Goal: Task Accomplishment & Management: Manage account settings

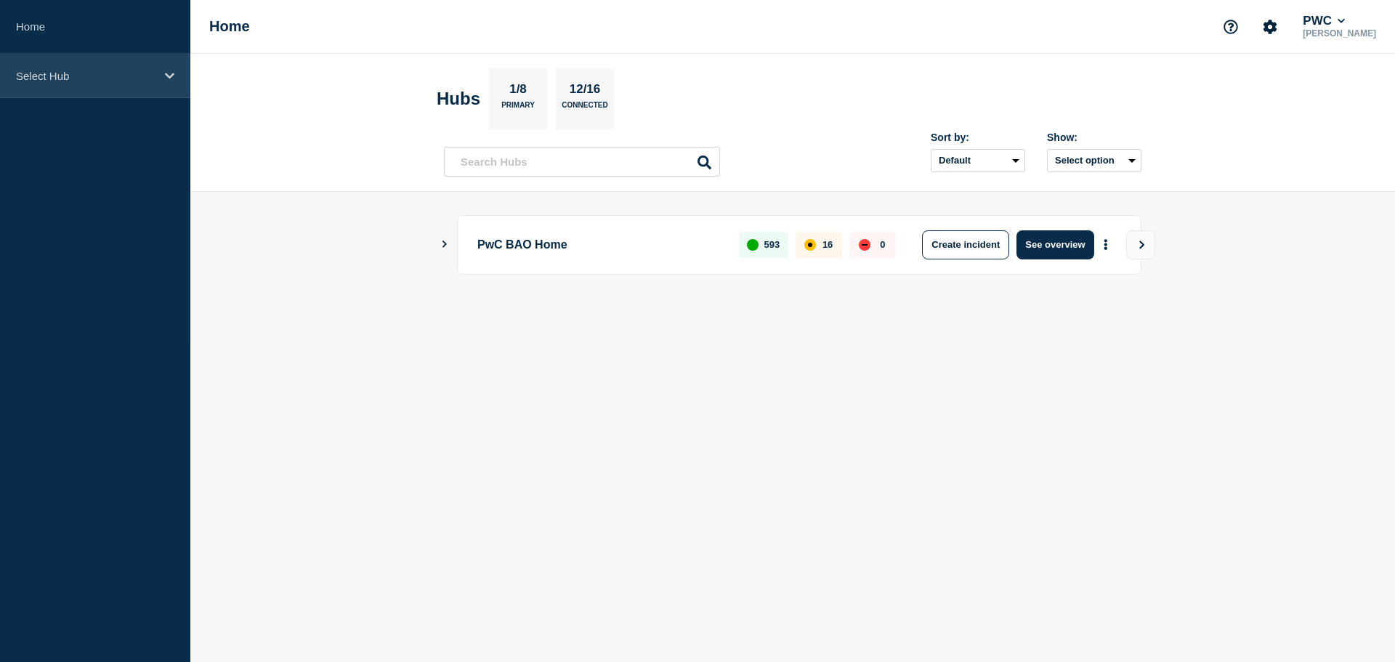
click at [175, 81] on div "Select Hub" at bounding box center [95, 76] width 190 height 44
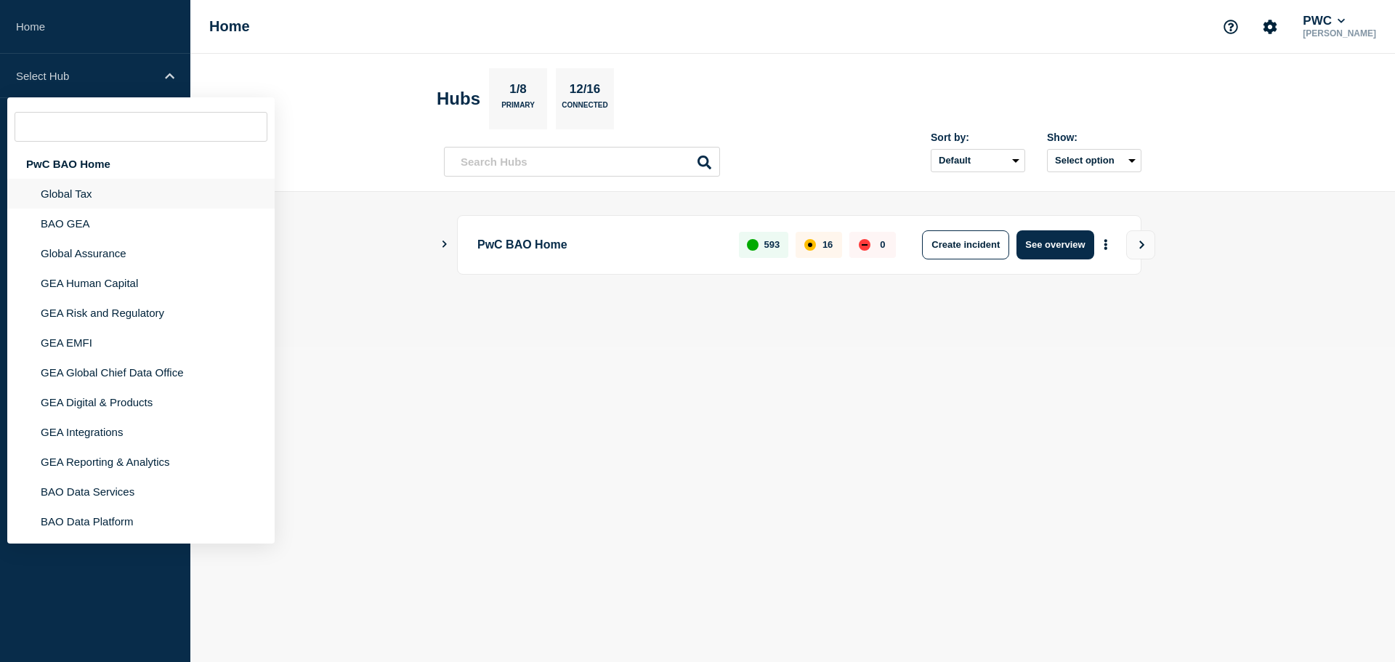
click at [89, 182] on li "Global Tax" at bounding box center [140, 194] width 267 height 30
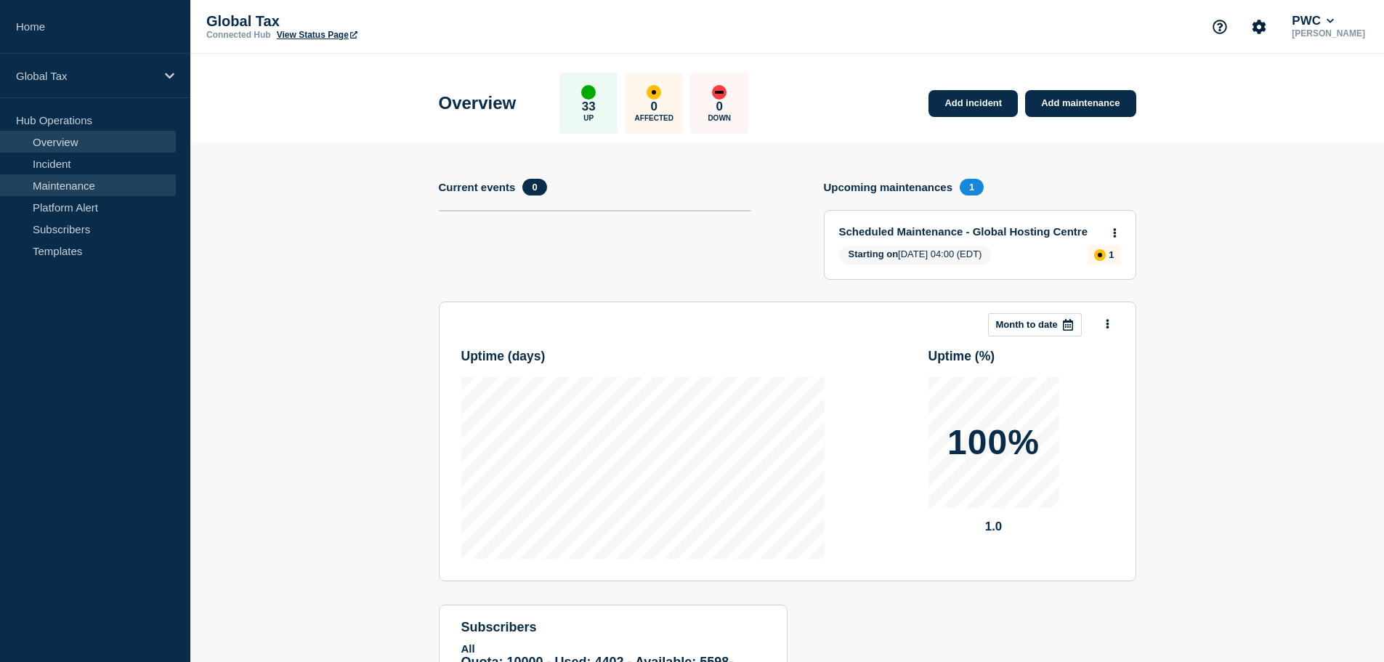
click at [73, 195] on link "Maintenance" at bounding box center [88, 185] width 176 height 22
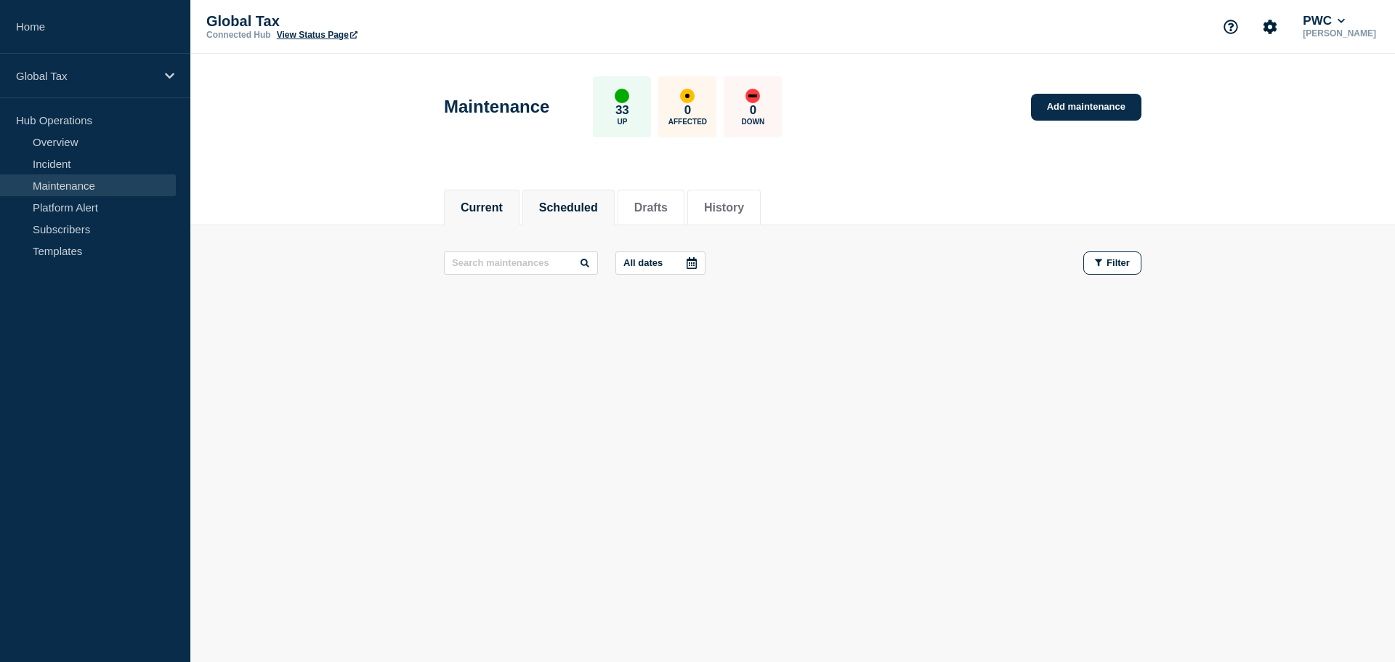
click at [586, 203] on button "Scheduled" at bounding box center [568, 207] width 59 height 13
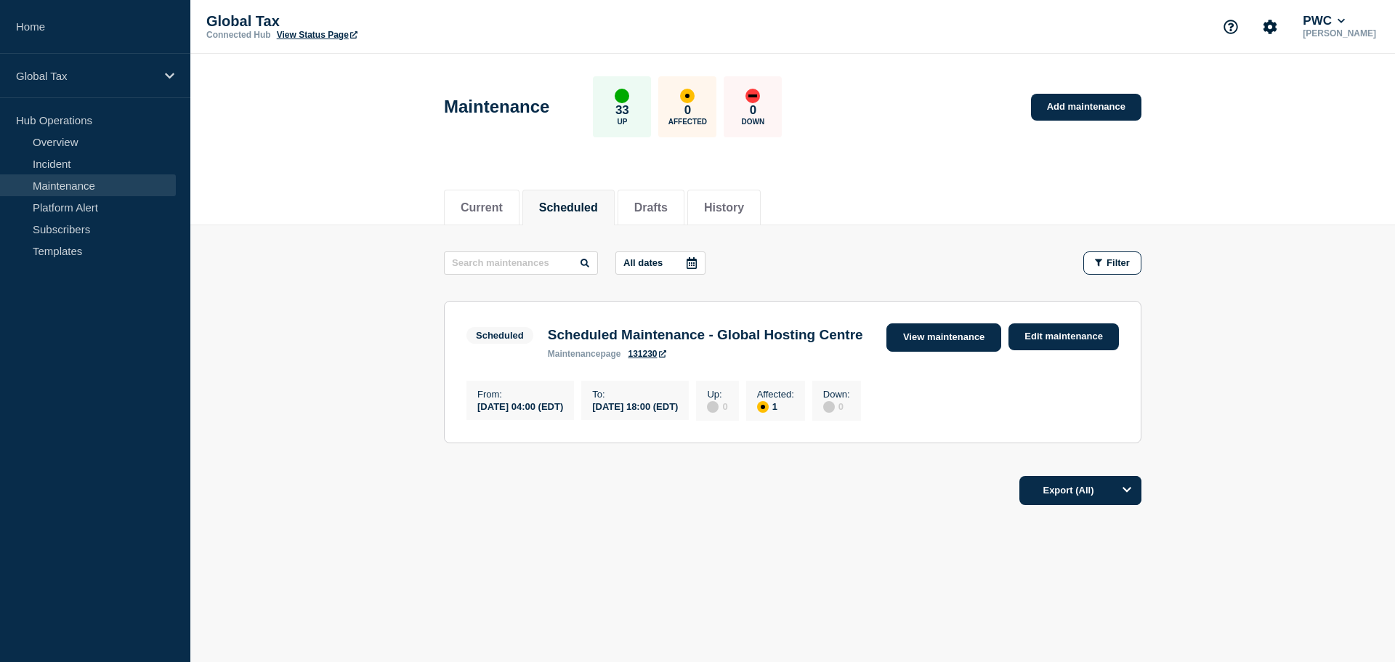
click at [964, 338] on link "View maintenance" at bounding box center [943, 337] width 115 height 28
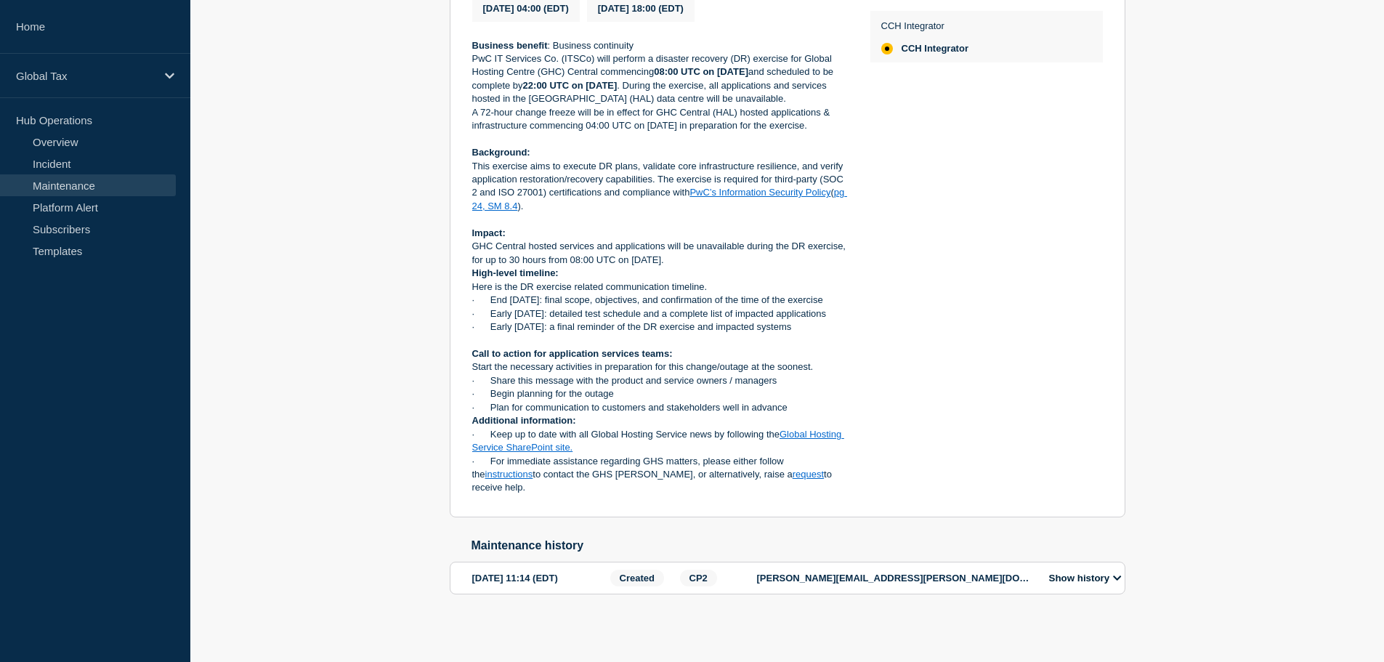
scroll to position [420, 0]
click at [1118, 580] on icon at bounding box center [1117, 577] width 9 height 9
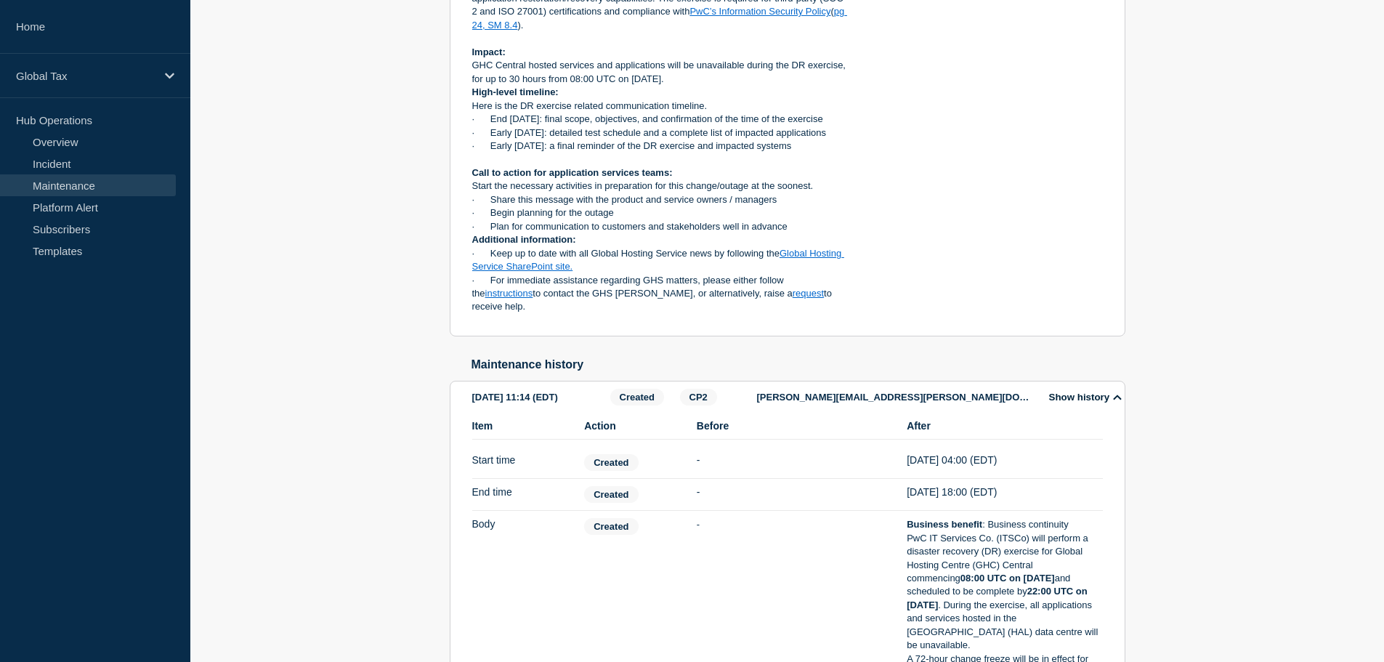
scroll to position [530, 0]
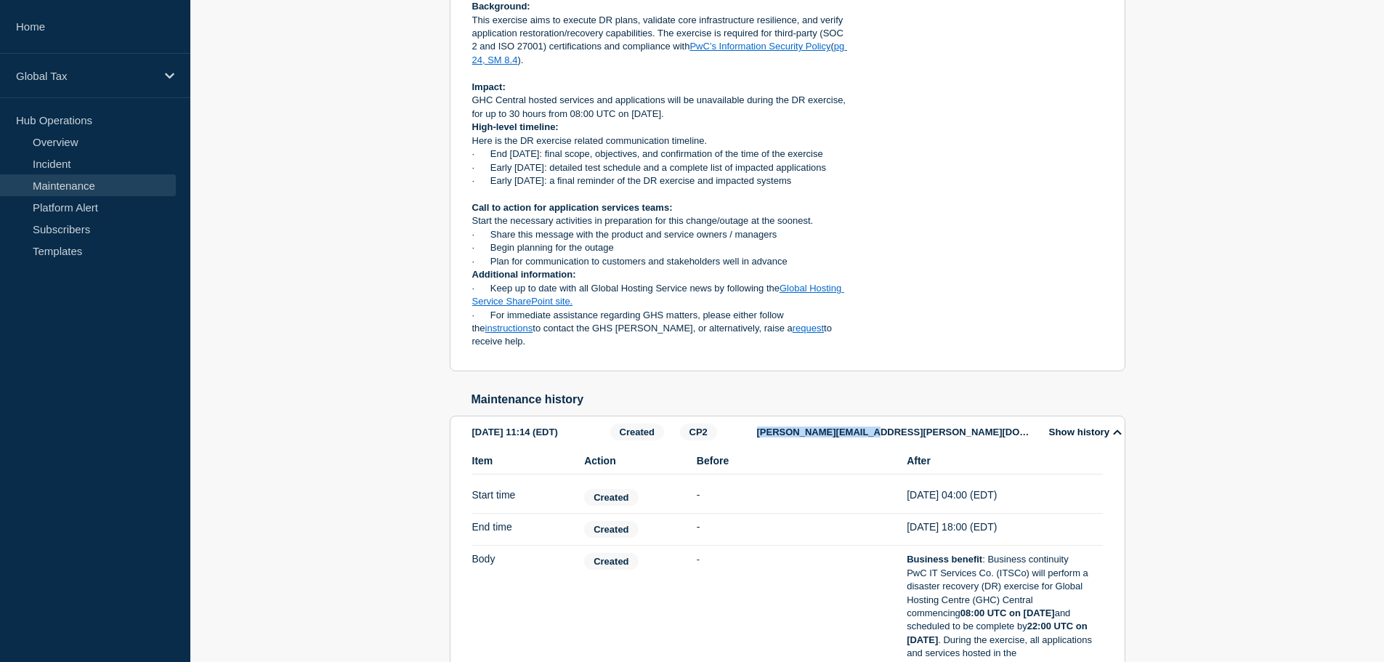
drag, startPoint x: 758, startPoint y: 470, endPoint x: 915, endPoint y: 464, distance: 157.0
click at [915, 437] on p "[PERSON_NAME][EMAIL_ADDRESS][PERSON_NAME][DOMAIN_NAME]" at bounding box center [895, 431] width 276 height 11
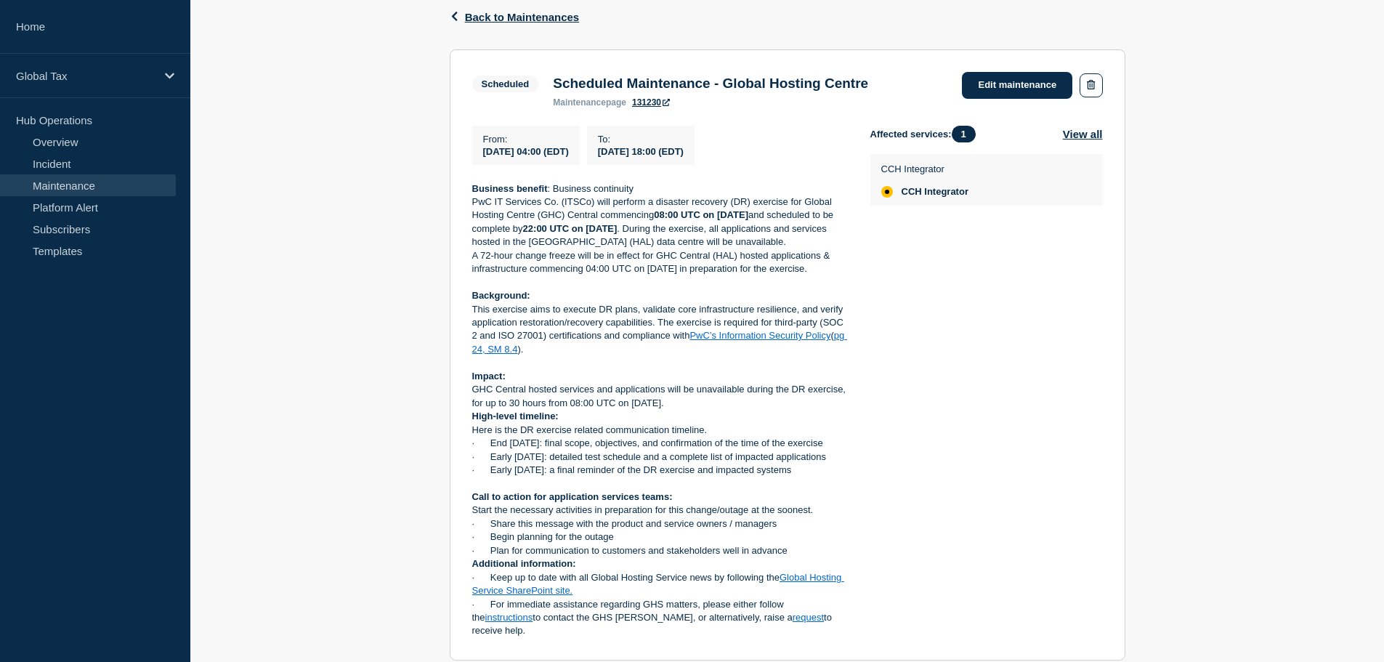
scroll to position [239, 0]
click at [1083, 137] on button "View all" at bounding box center [1083, 135] width 40 height 17
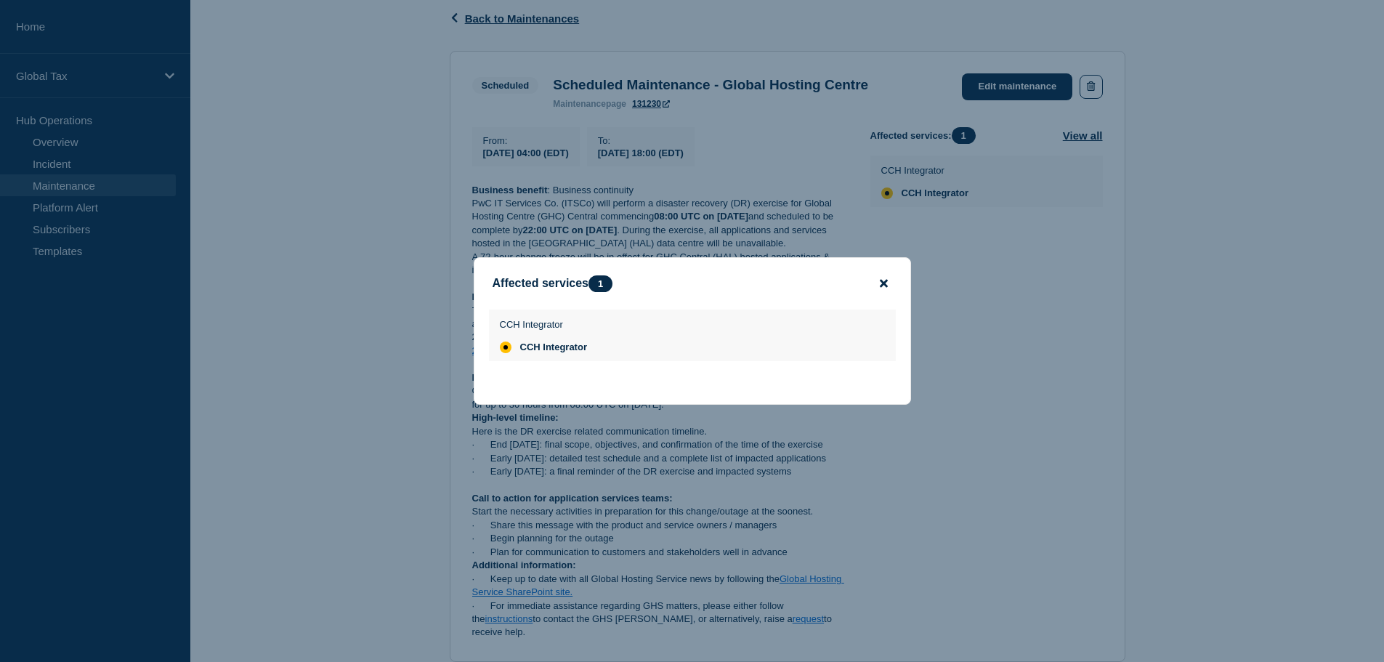
click at [885, 282] on icon "close button" at bounding box center [884, 284] width 8 height 8
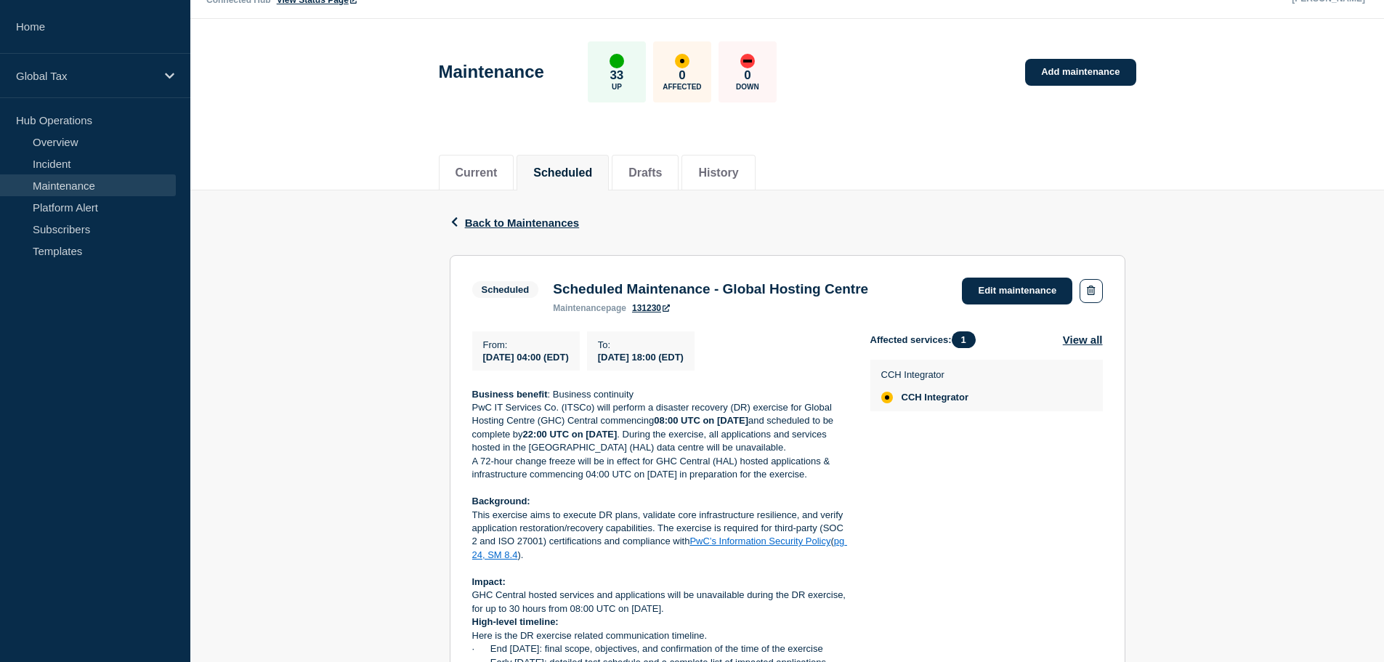
scroll to position [0, 0]
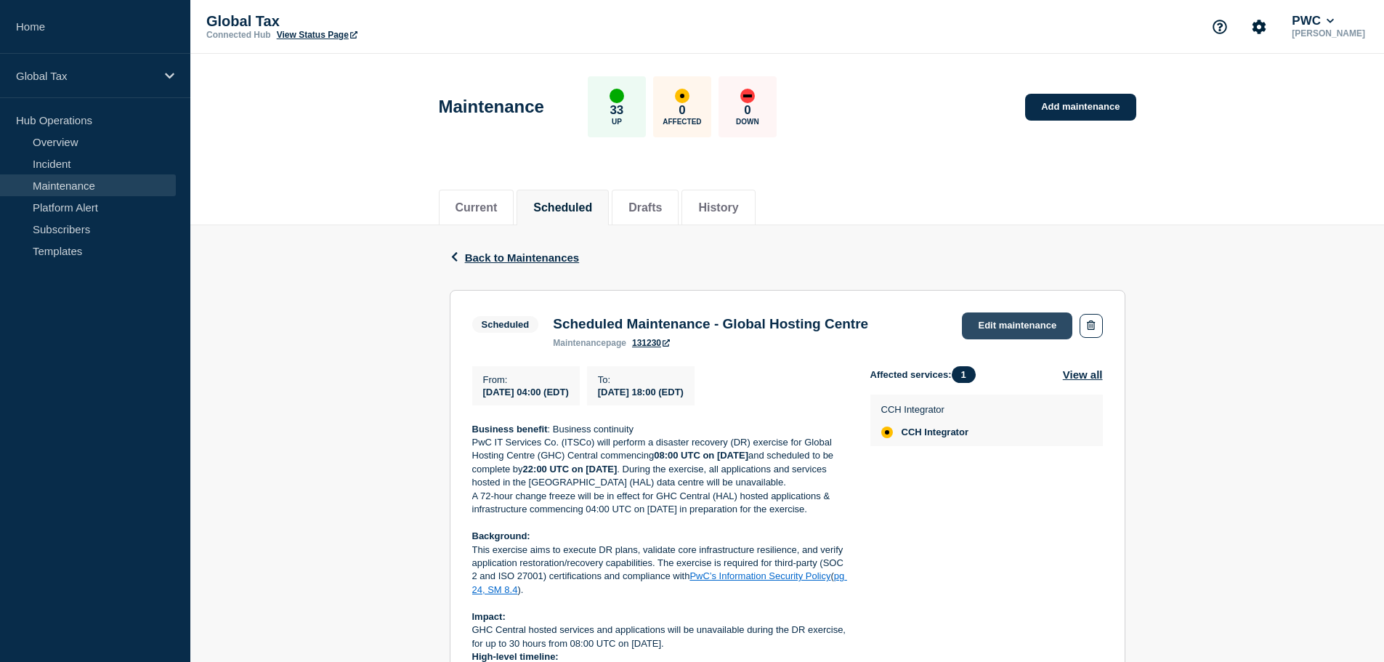
click at [1002, 323] on link "Edit maintenance" at bounding box center [1017, 325] width 110 height 27
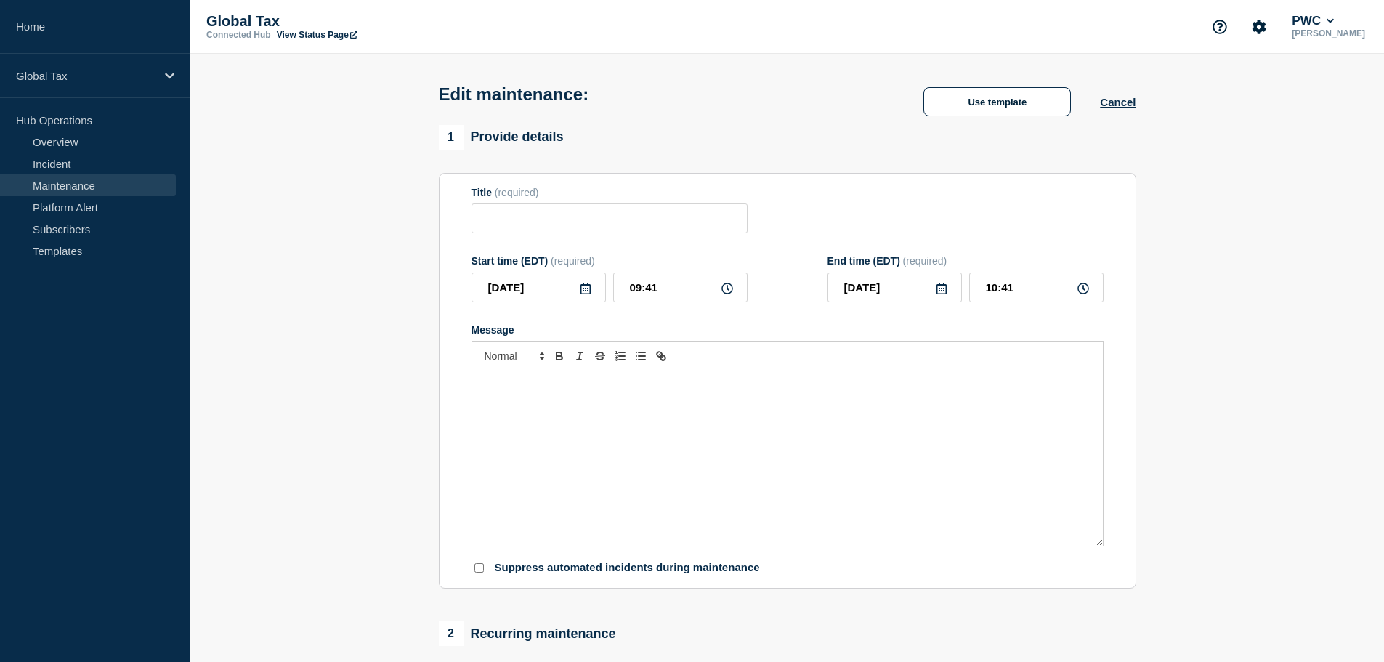
type input "Scheduled Maintenance - Global Hosting Centre"
type input "[DATE]"
type input "04:00"
type input "[DATE]"
type input "18:00"
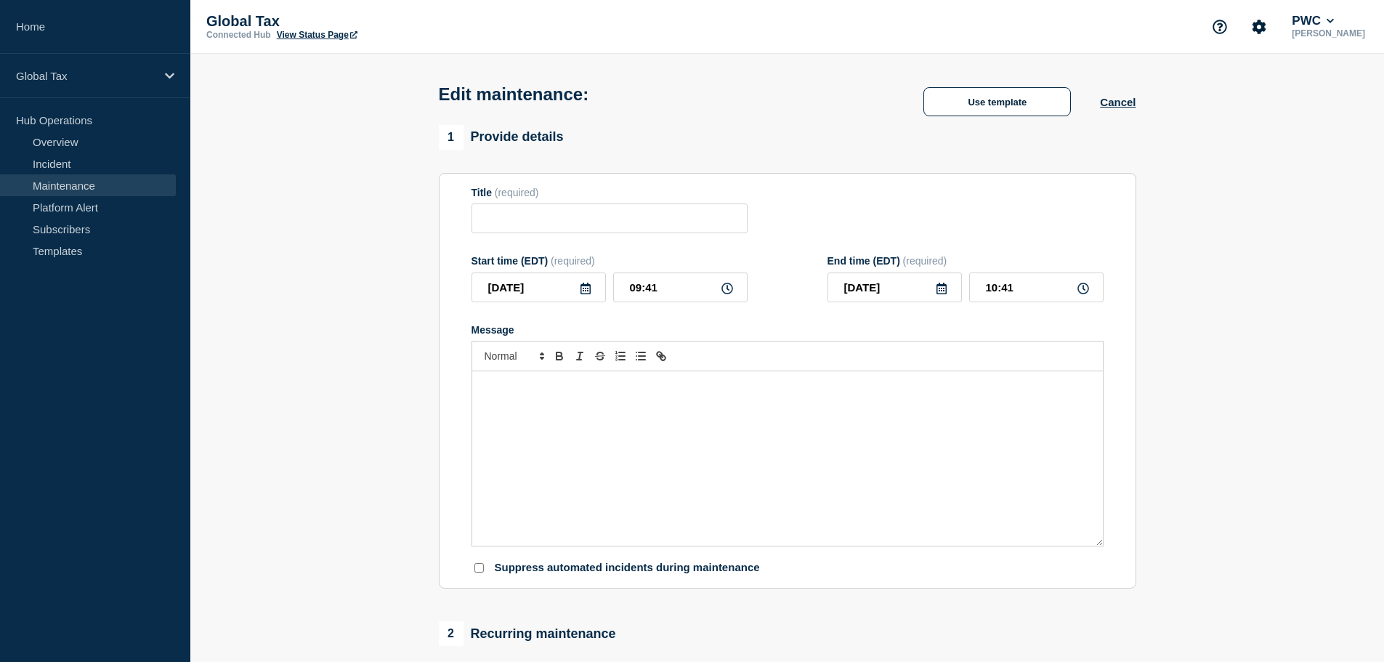
checkbox input "false"
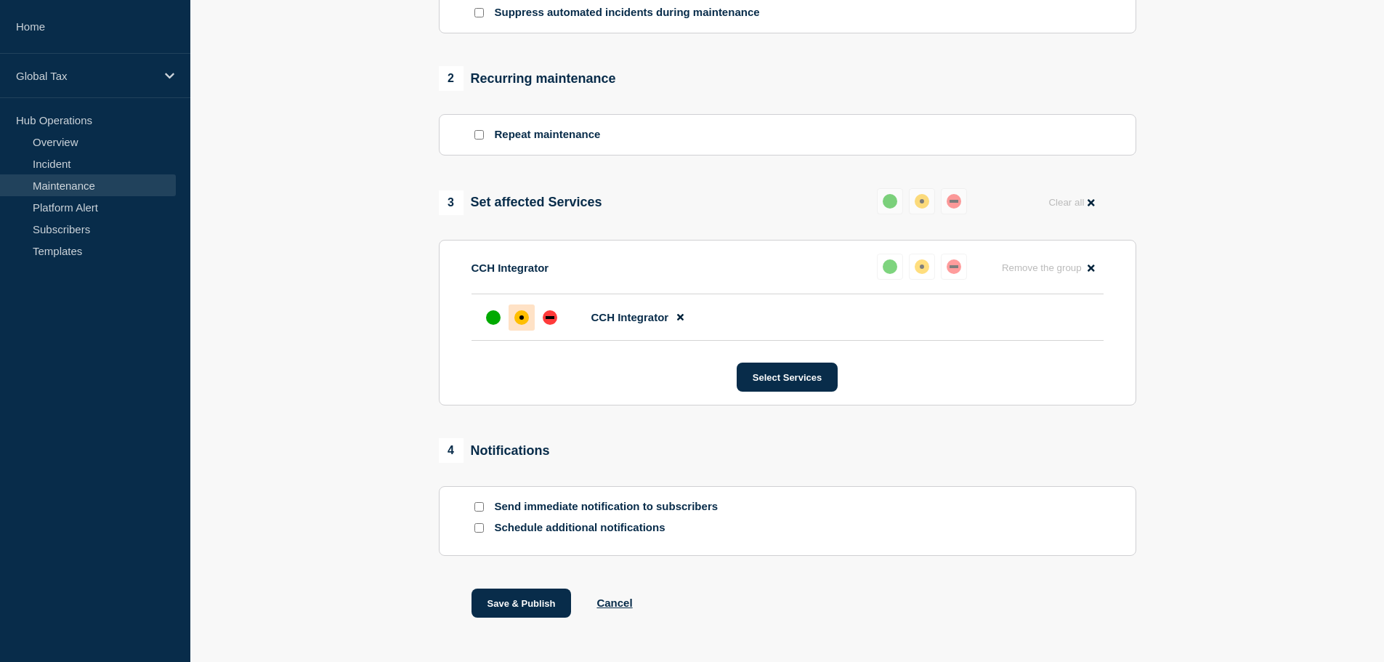
scroll to position [581, 0]
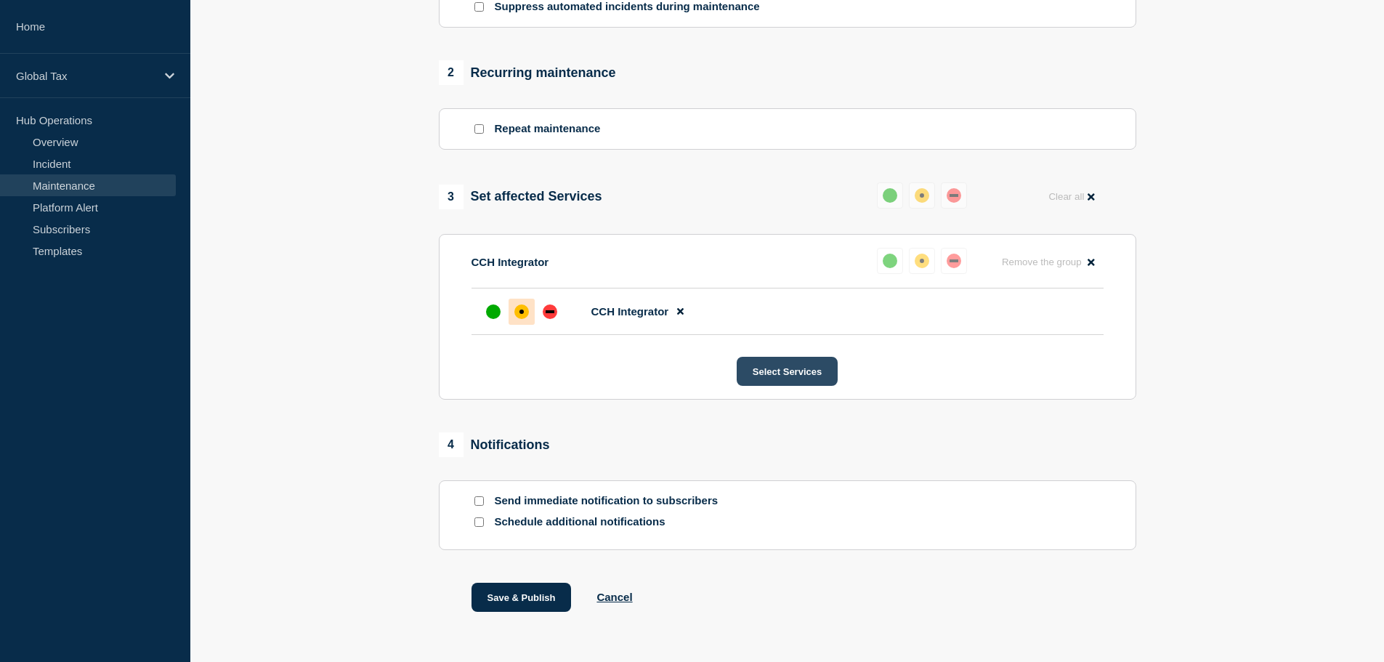
click at [796, 378] on button "Select Services" at bounding box center [787, 371] width 101 height 29
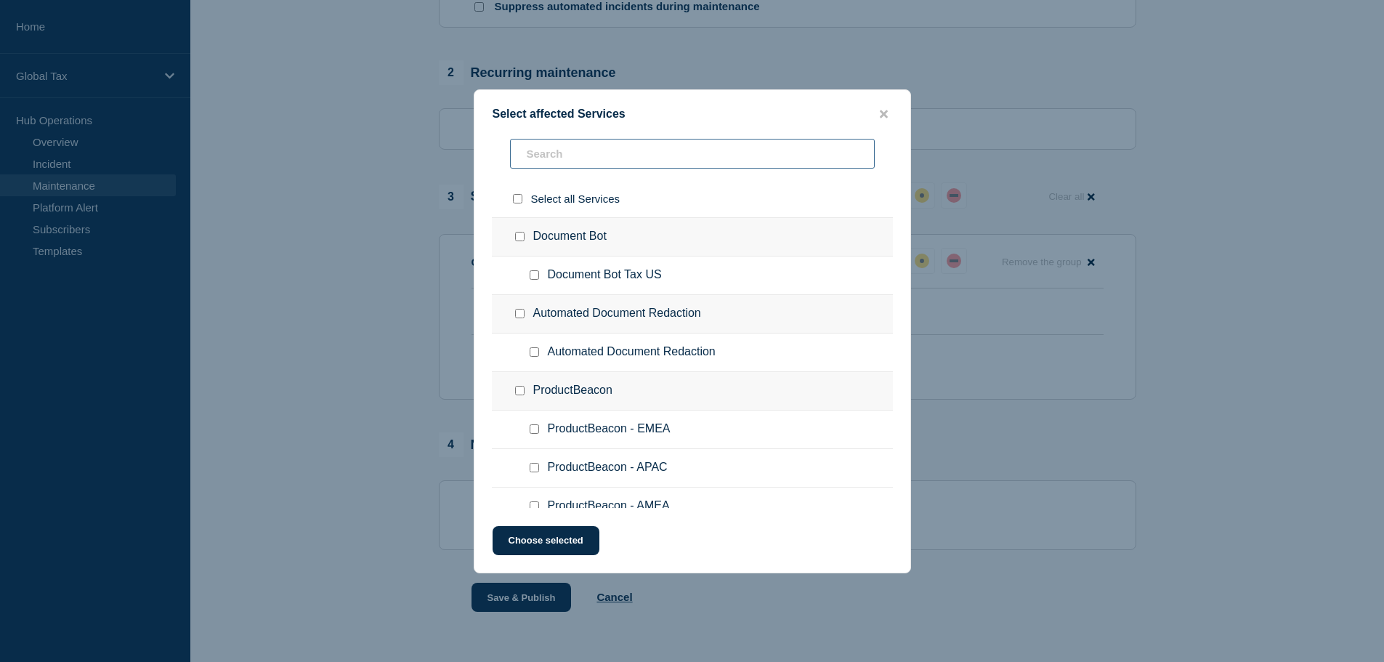
click at [619, 147] on input "text" at bounding box center [692, 154] width 365 height 30
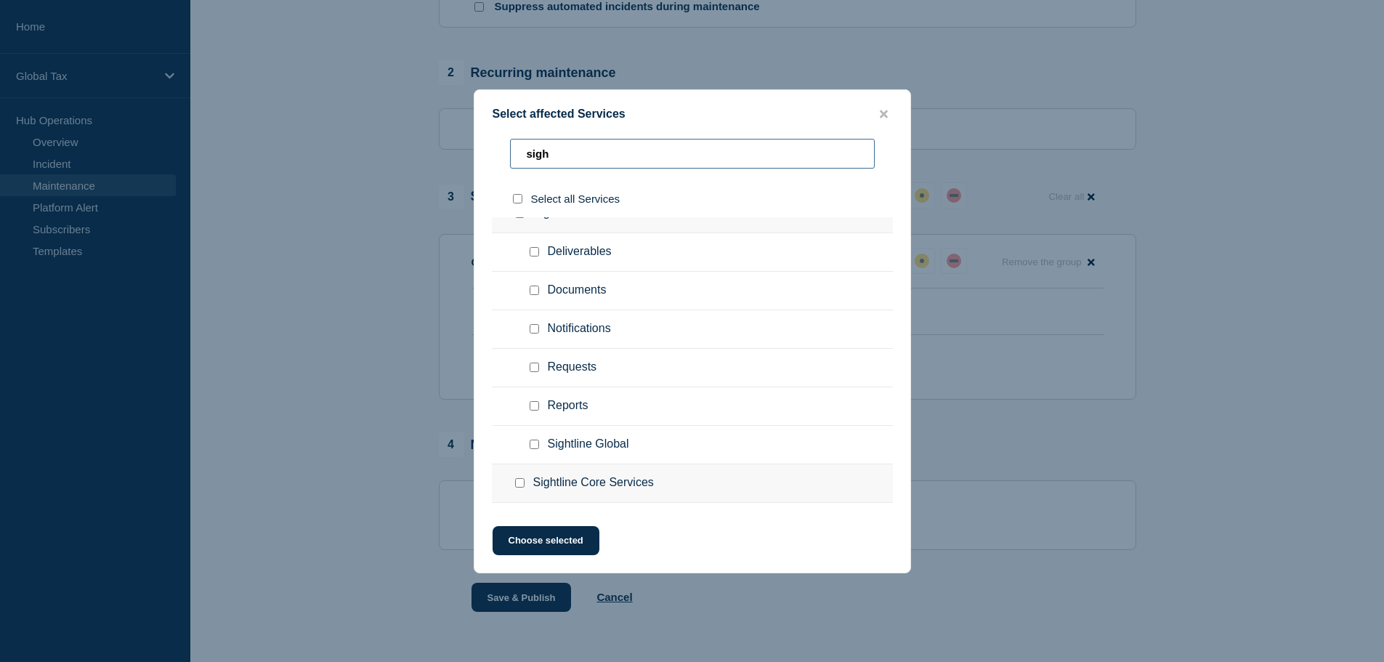
scroll to position [0, 0]
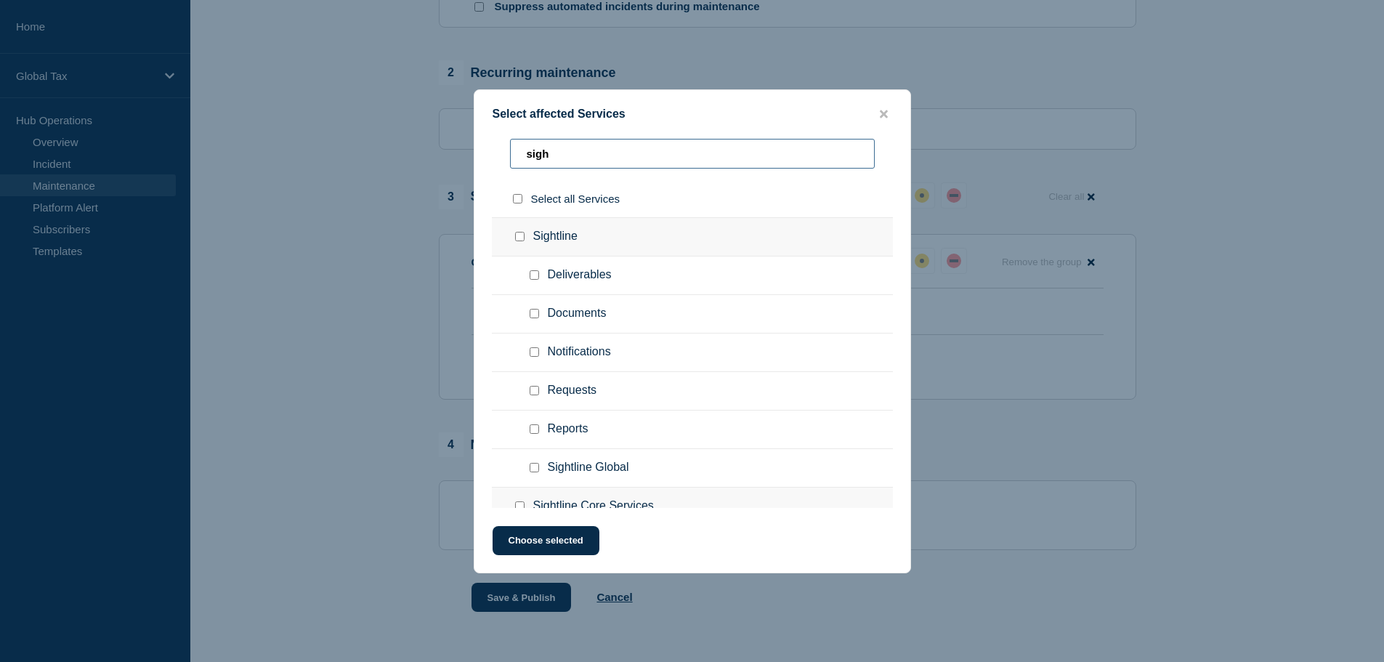
type input "sigh"
